Goal: Task Accomplishment & Management: Manage account settings

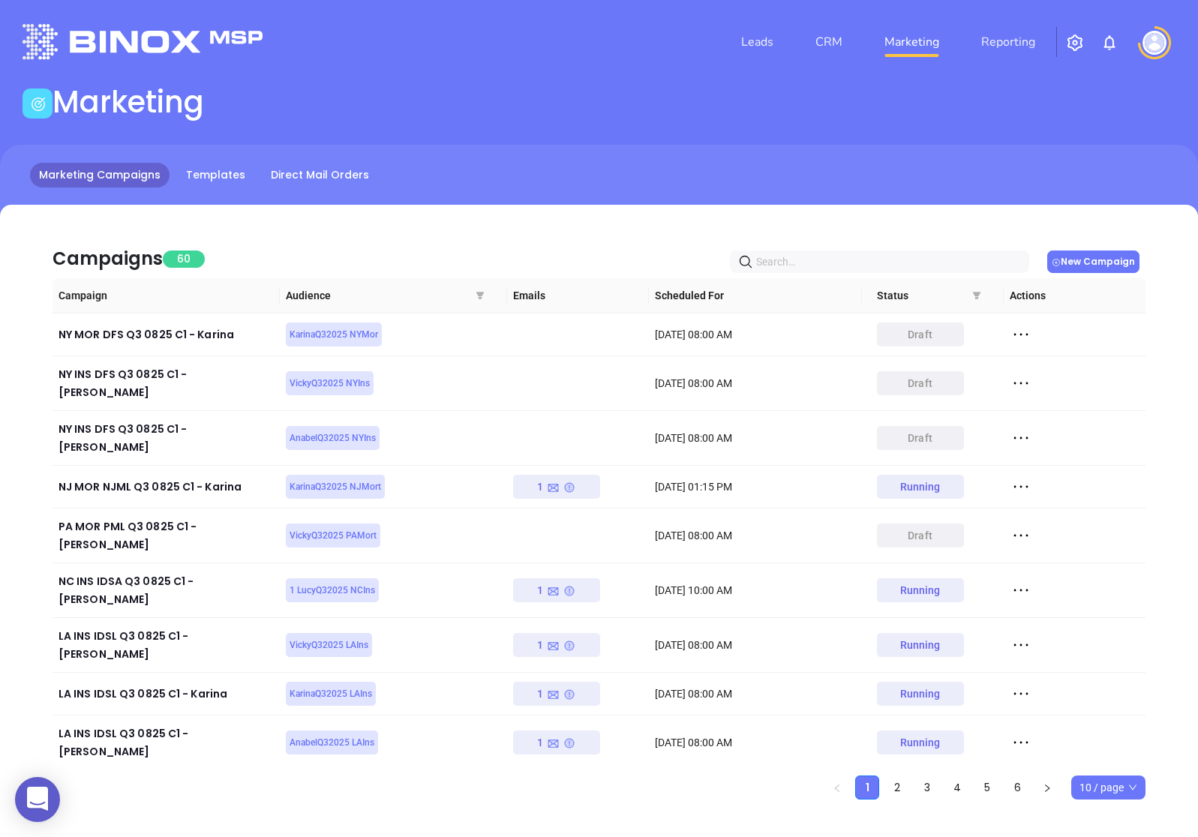
click at [1100, 251] on button "New Campaign" at bounding box center [1093, 262] width 92 height 23
click at [1011, 331] on icon at bounding box center [1021, 334] width 23 height 23
click at [1069, 381] on div "Duplicate" at bounding box center [1090, 389] width 136 height 17
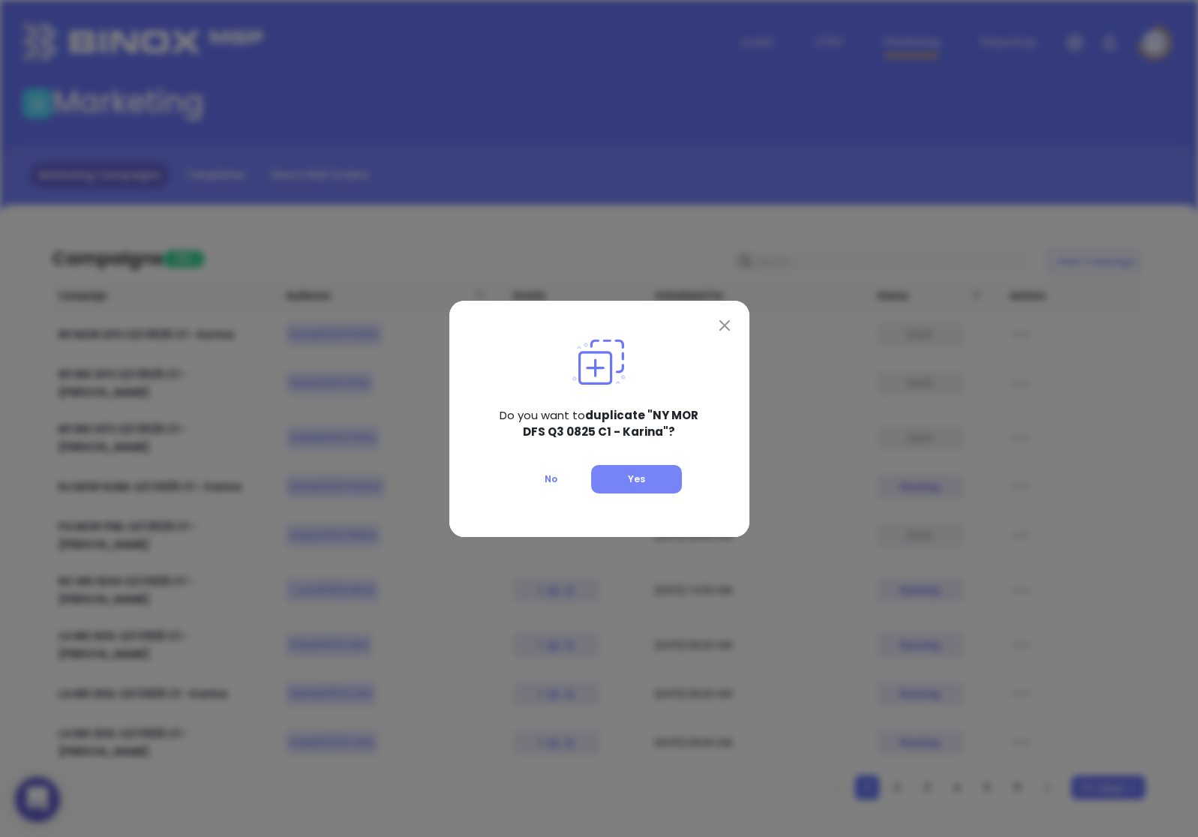
click at [641, 490] on button "Yes" at bounding box center [636, 479] width 91 height 29
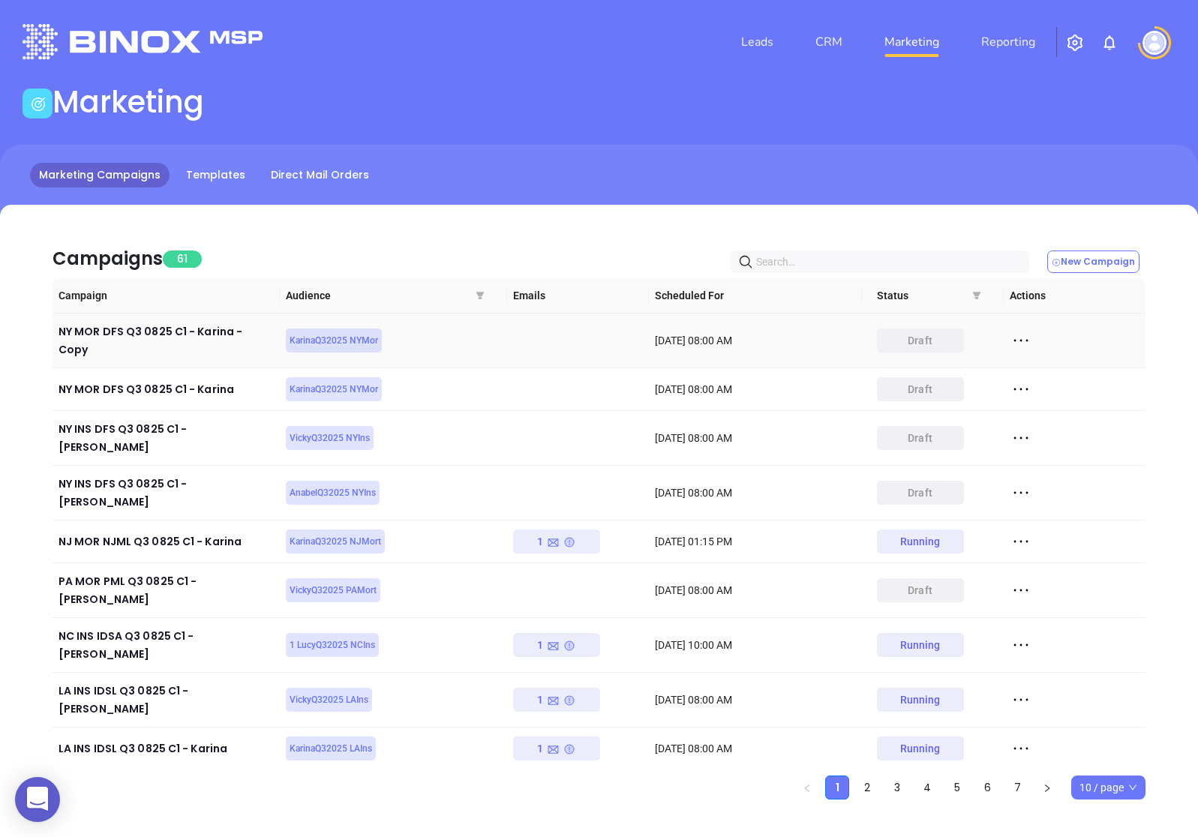
click at [1032, 341] on div at bounding box center [1075, 340] width 130 height 23
click at [1021, 340] on icon at bounding box center [1021, 341] width 14 height 2
click at [1038, 367] on div "Edit" at bounding box center [1090, 361] width 136 height 17
